Goal: Browse casually: Explore the website without a specific task or goal

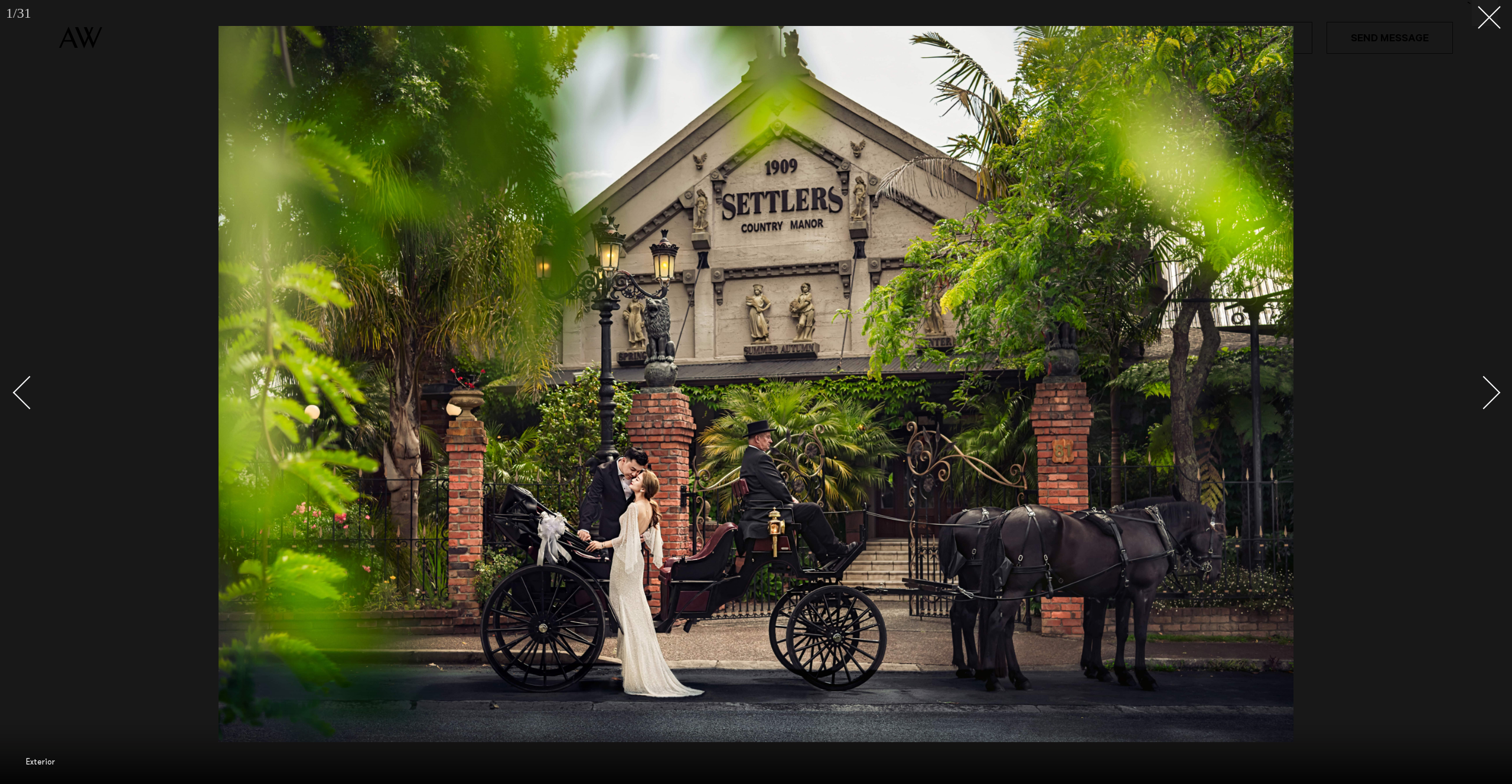
click at [1246, 300] on img at bounding box center [756, 384] width 1075 height 717
click at [1482, 387] on div "Next slide" at bounding box center [1484, 393] width 33 height 33
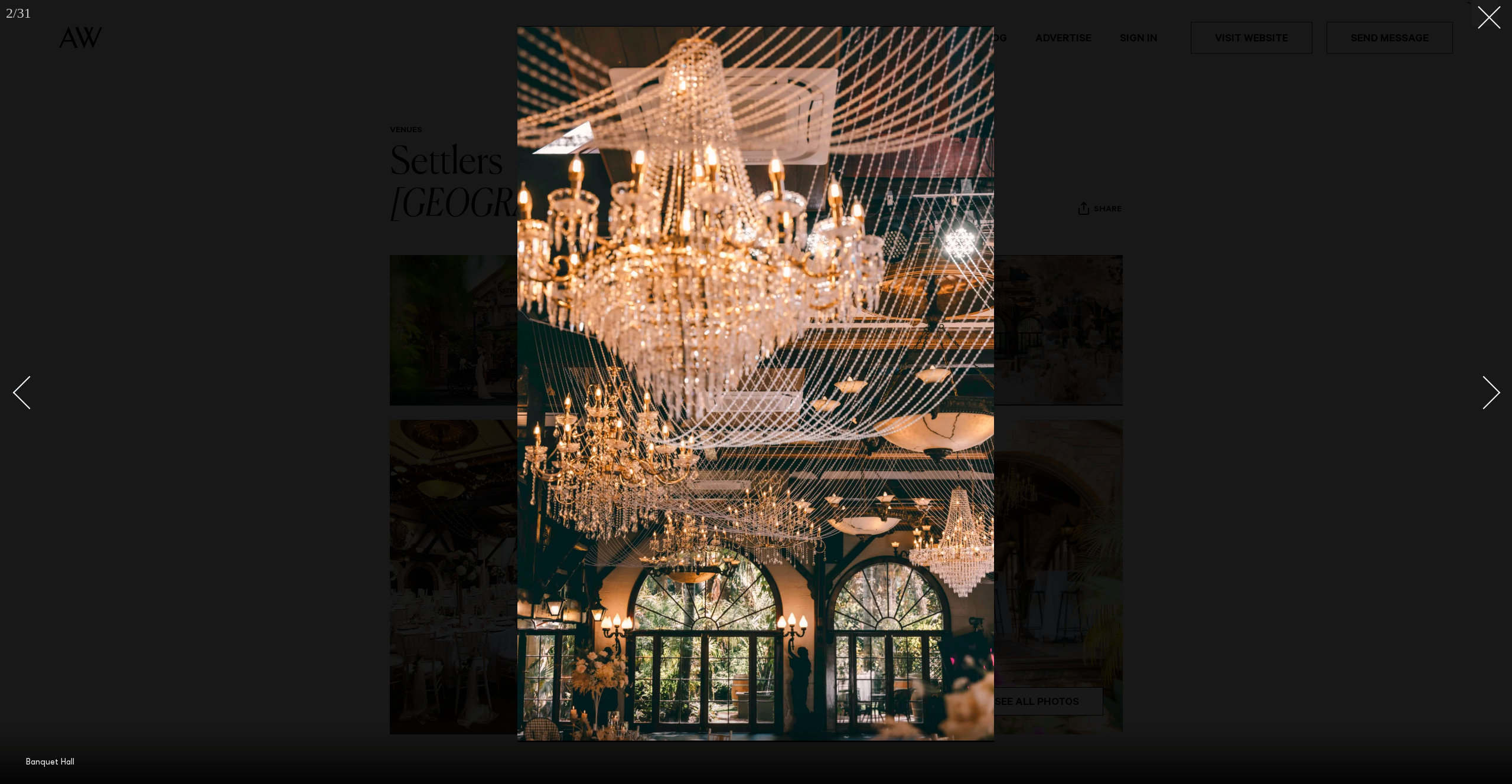
click at [1482, 387] on div "Next slide" at bounding box center [1484, 393] width 33 height 33
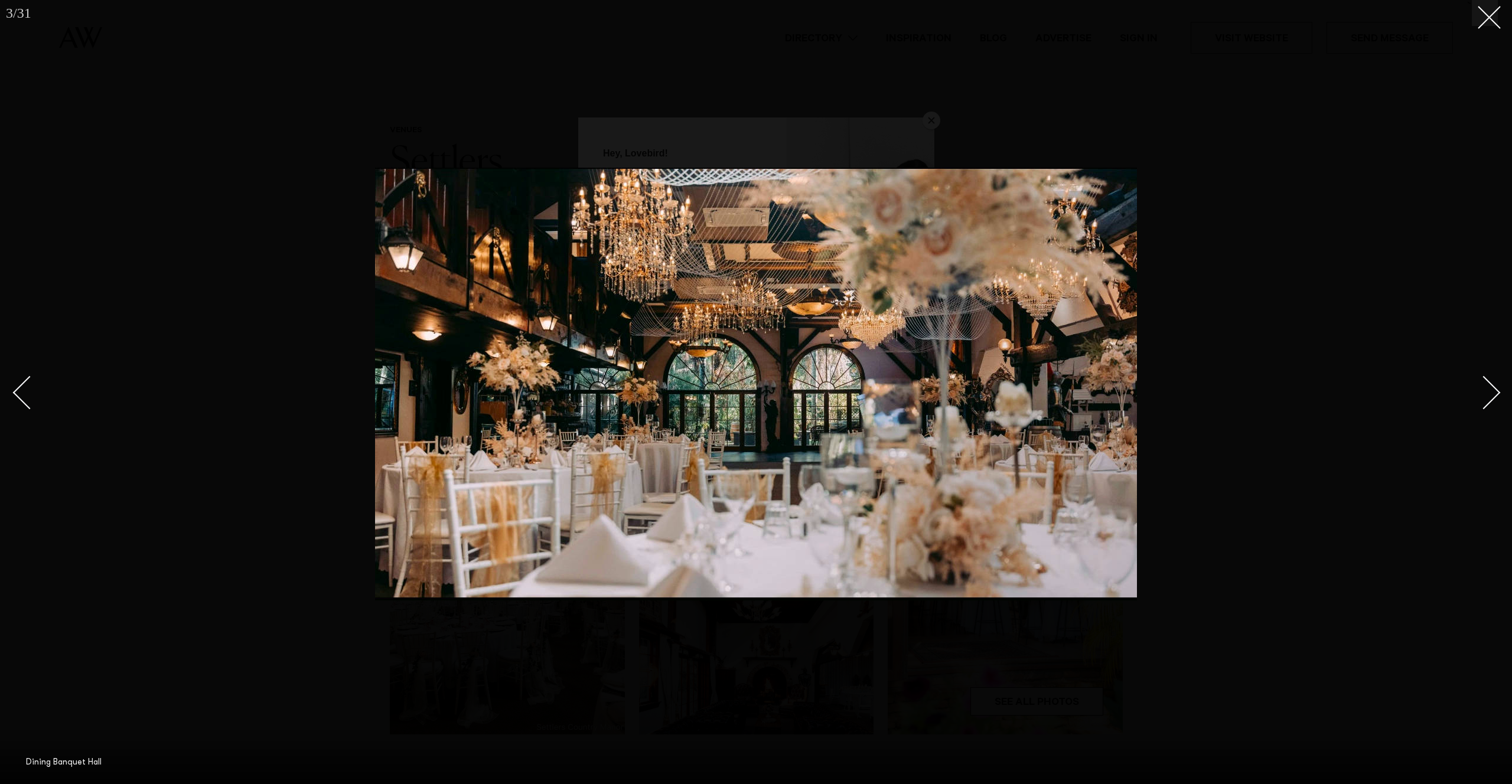
click at [1482, 387] on div "Next slide" at bounding box center [1484, 393] width 33 height 33
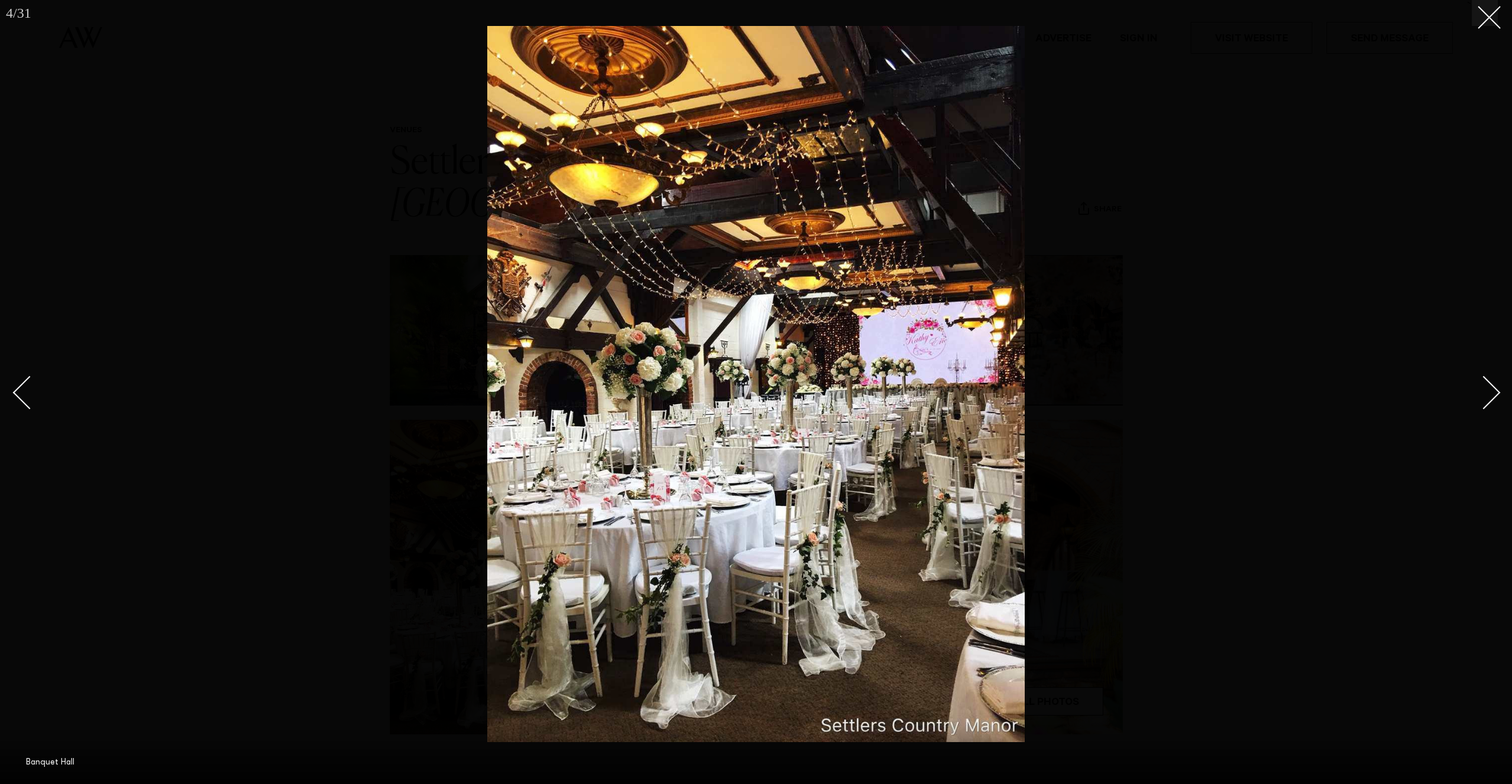
click at [1482, 387] on div "Next slide" at bounding box center [1484, 393] width 33 height 33
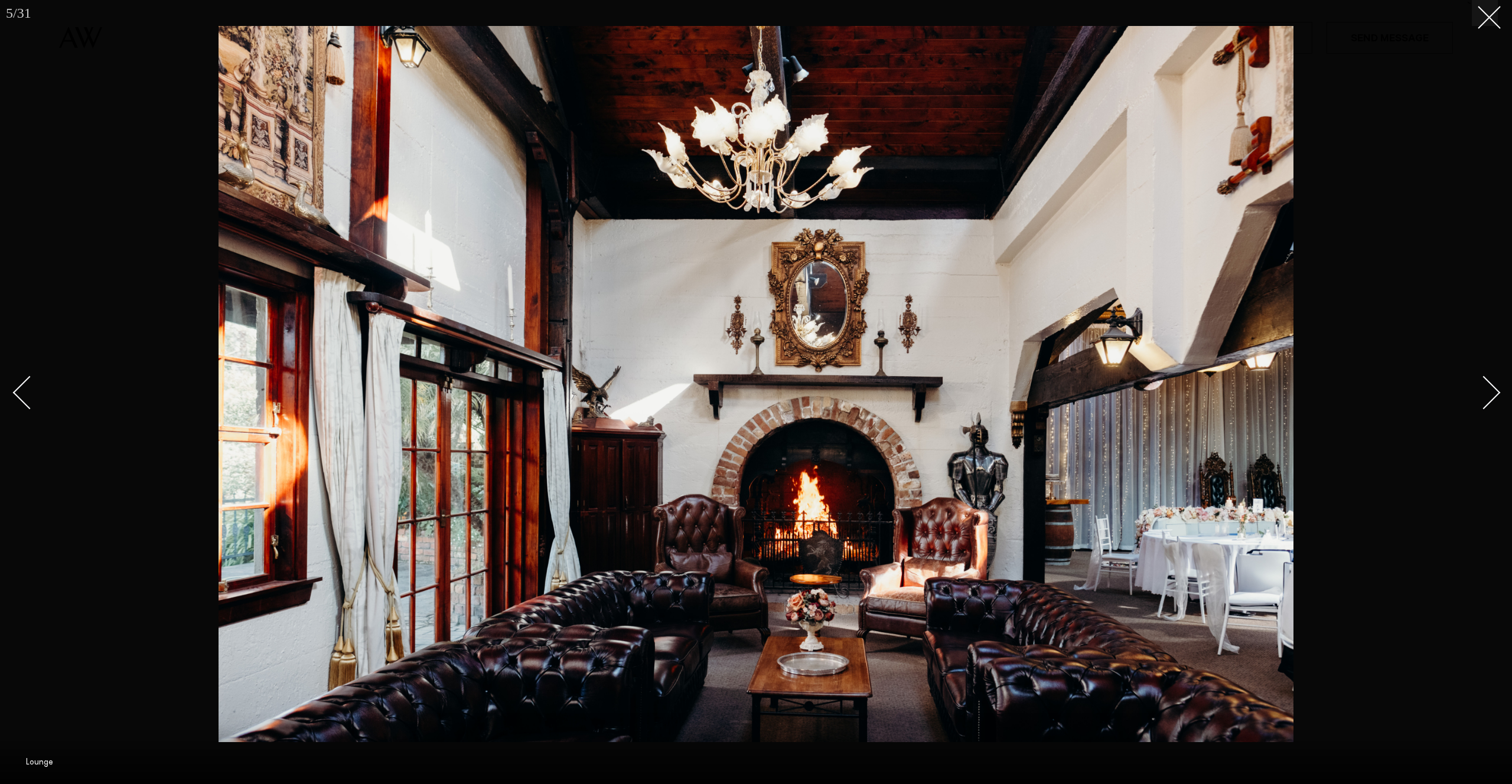
click at [1482, 387] on div "Next slide" at bounding box center [1484, 393] width 33 height 33
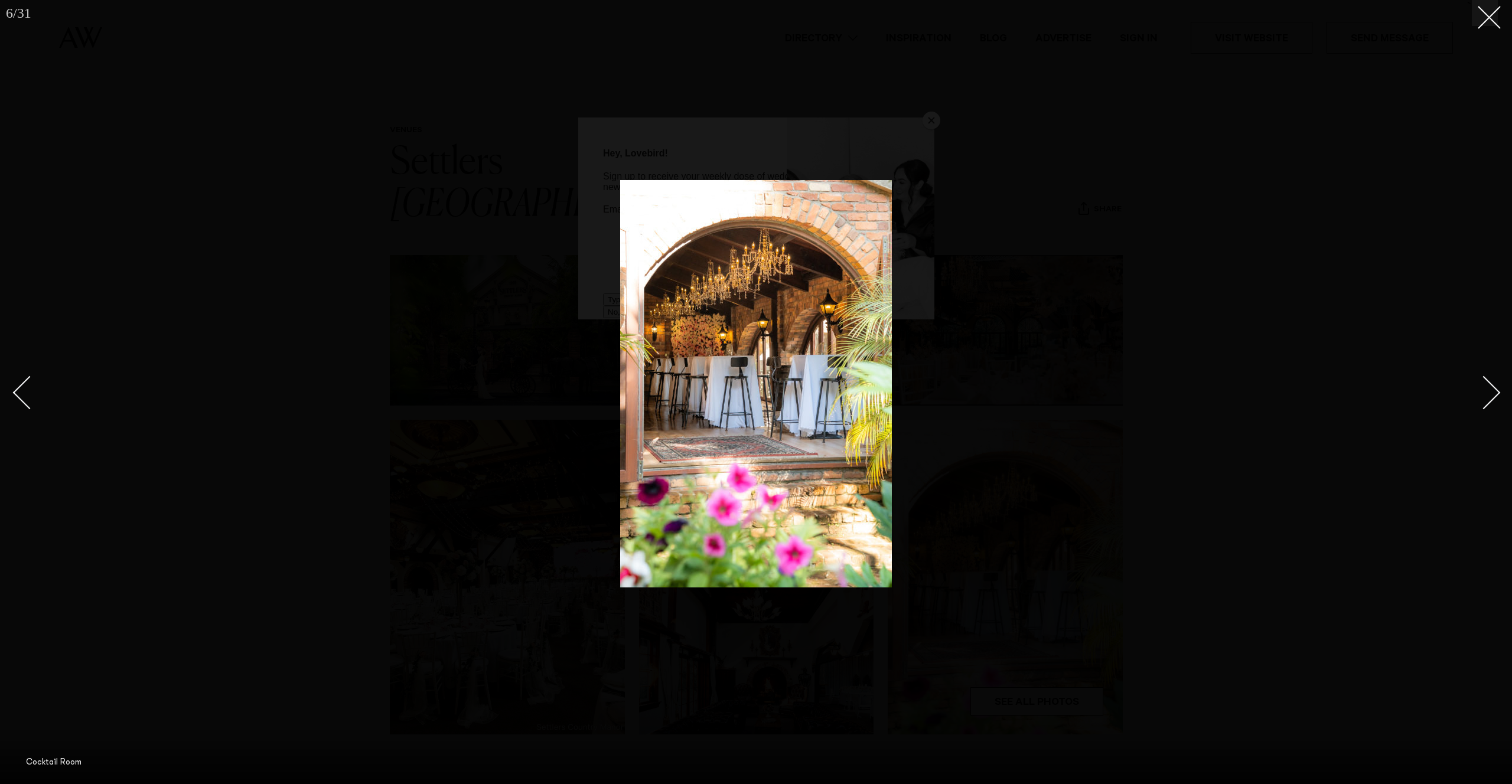
click at [1482, 387] on div "Next slide" at bounding box center [1484, 393] width 33 height 33
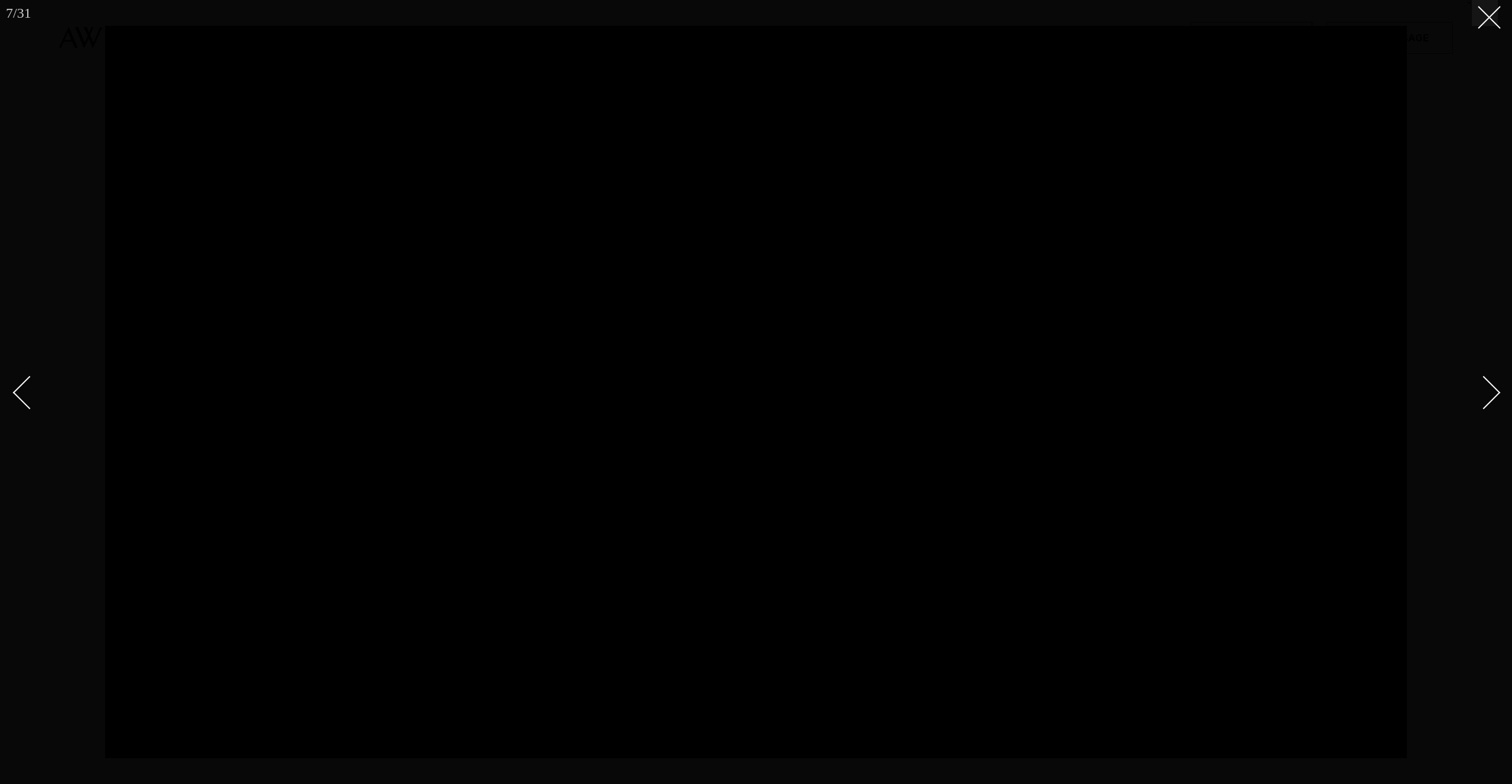
click at [1482, 387] on div "Next slide" at bounding box center [1484, 393] width 33 height 33
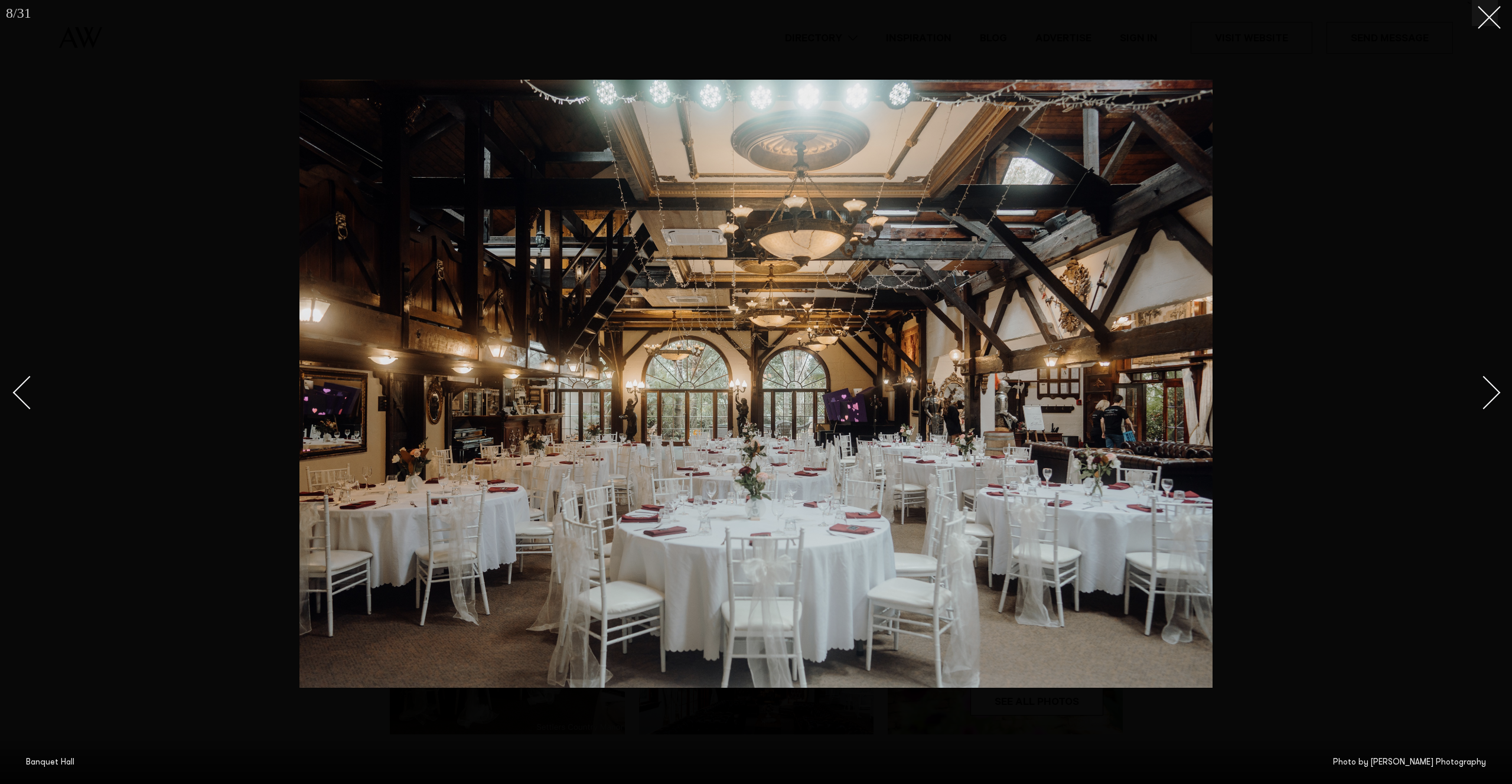
click at [1482, 387] on div "Next slide" at bounding box center [1484, 393] width 33 height 33
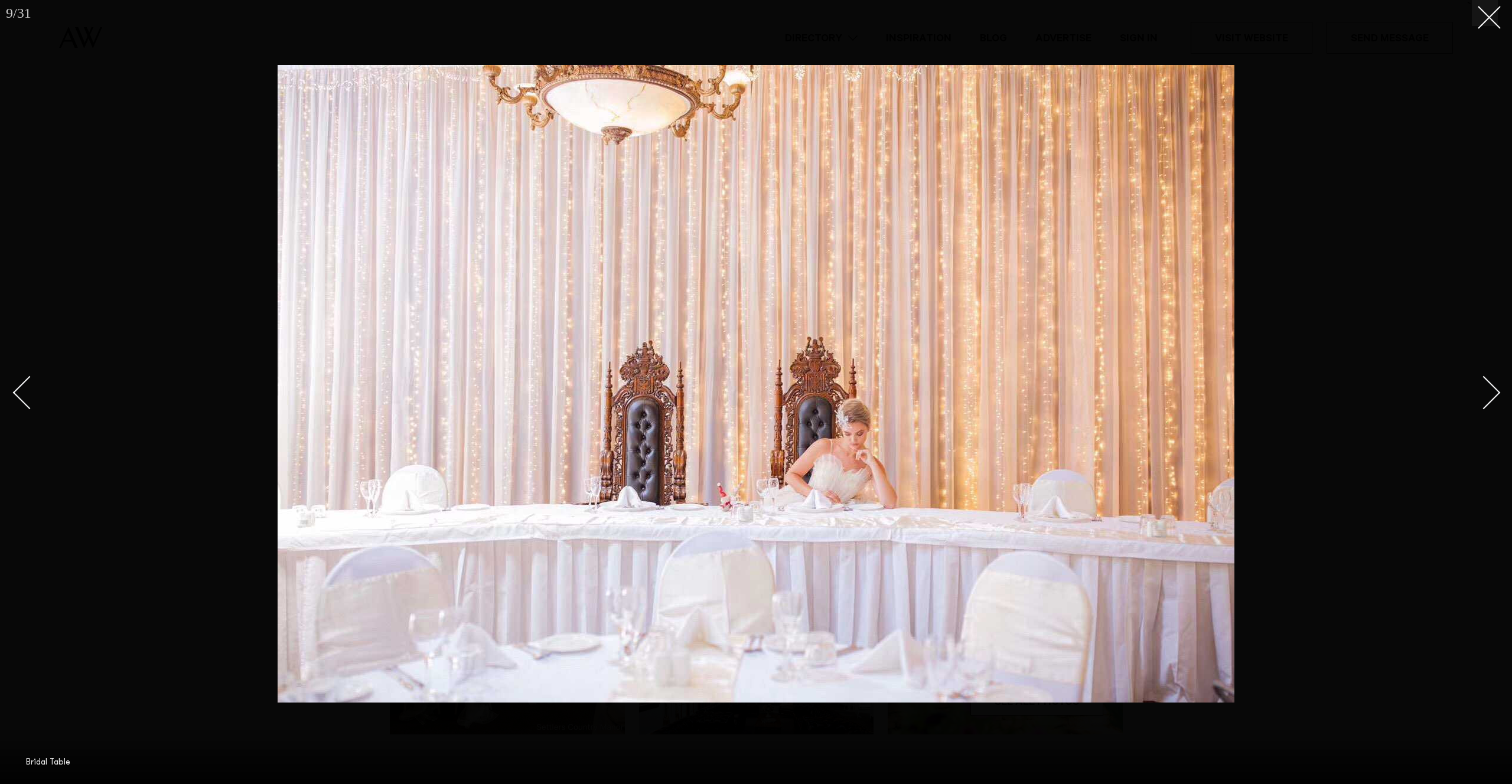
click at [1482, 387] on div "Next slide" at bounding box center [1484, 393] width 33 height 33
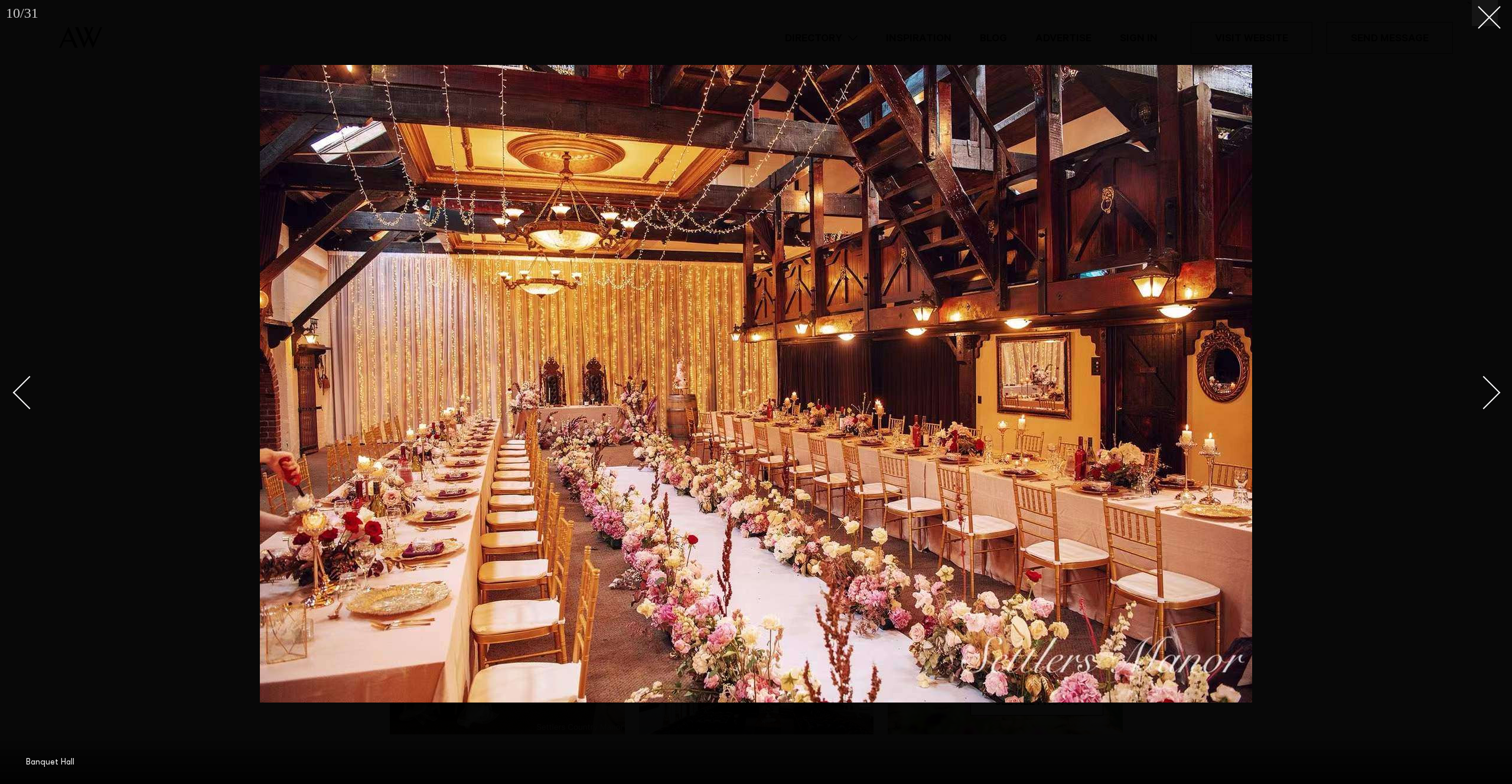
click at [1482, 387] on div "Next slide" at bounding box center [1484, 393] width 33 height 33
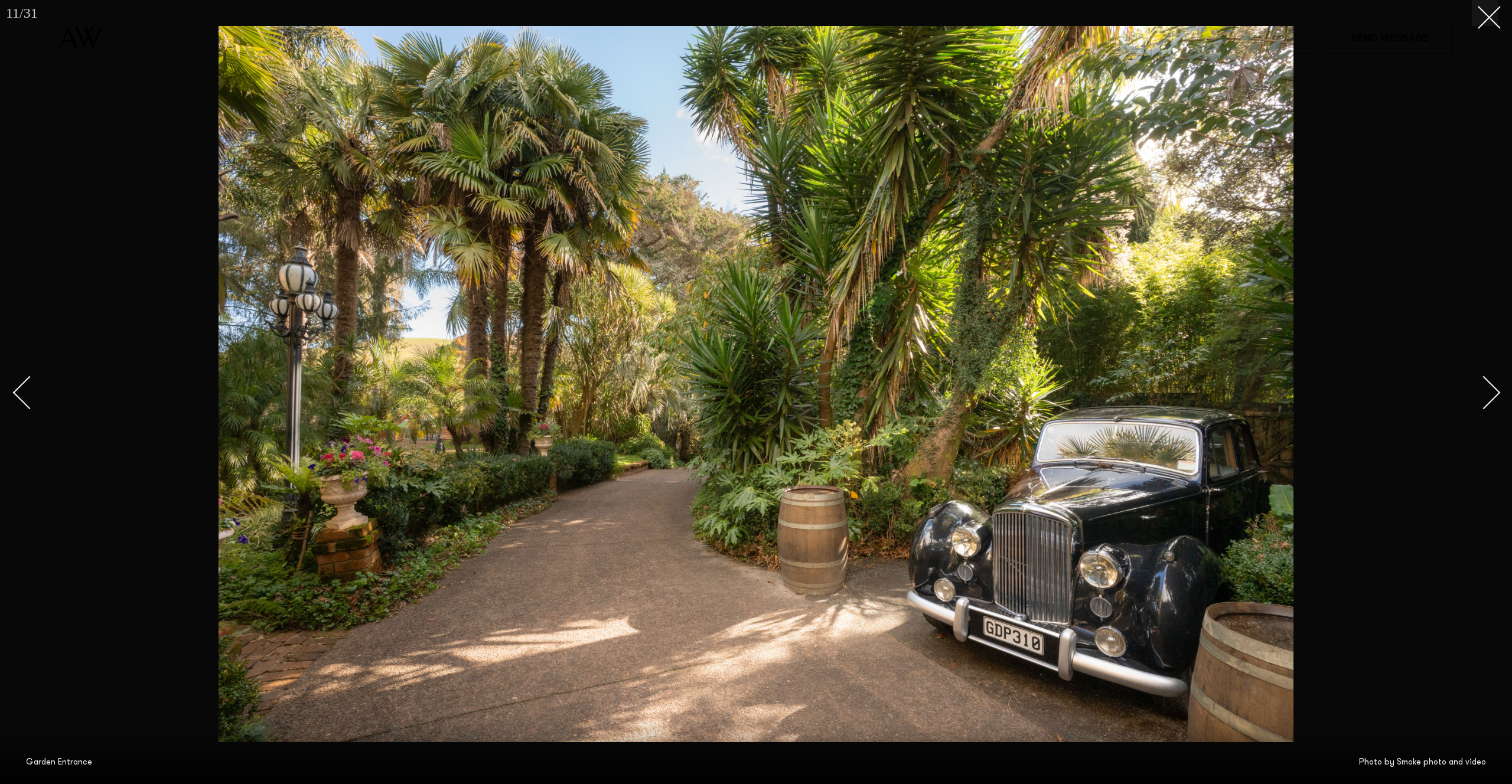
click at [1482, 387] on div "Next slide" at bounding box center [1484, 393] width 33 height 33
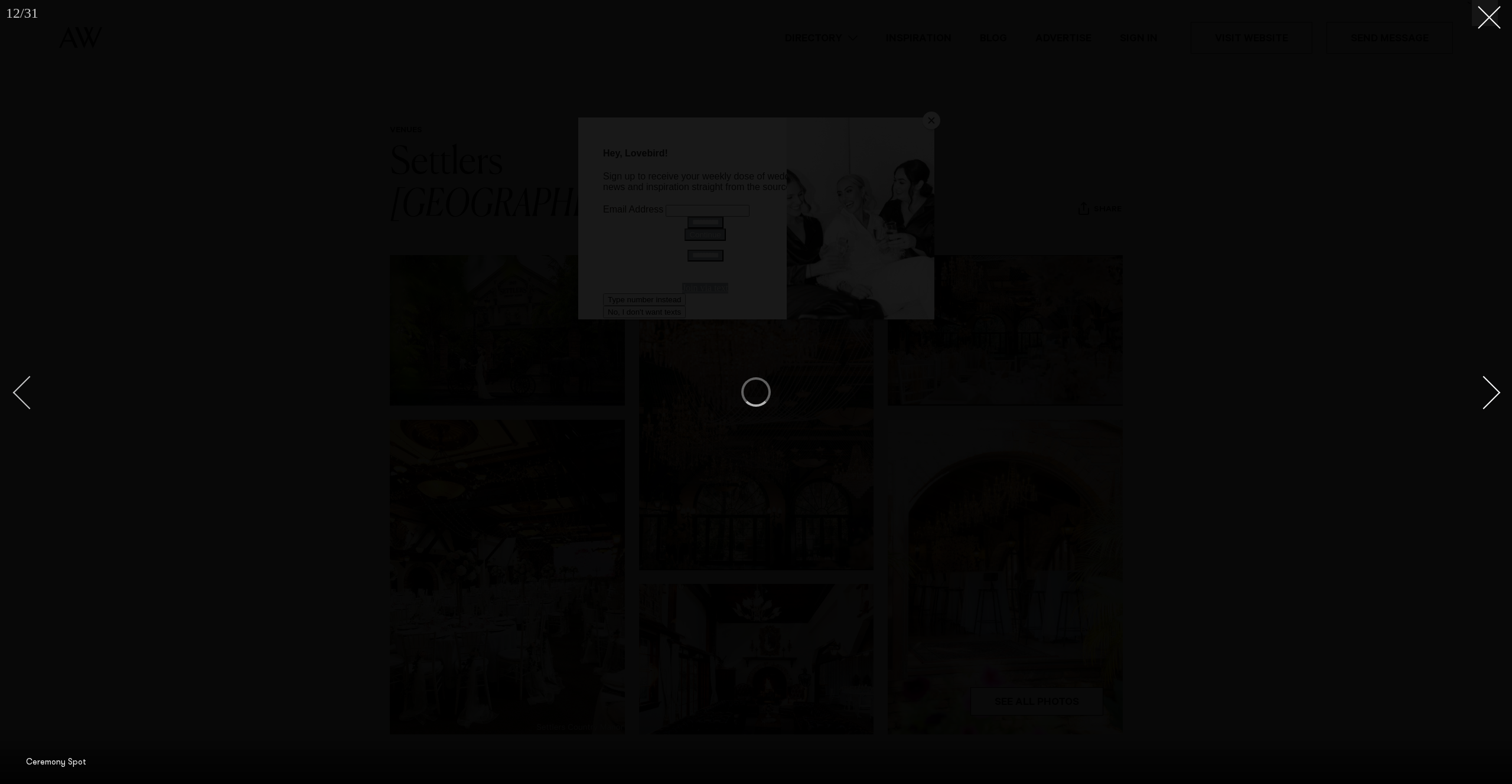
click at [33, 397] on div "Previous slide" at bounding box center [29, 393] width 33 height 33
